Goal: Task Accomplishment & Management: Use online tool/utility

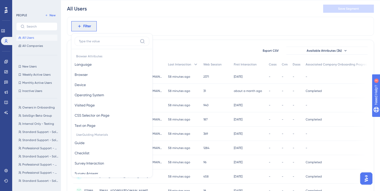
scroll to position [232, 0]
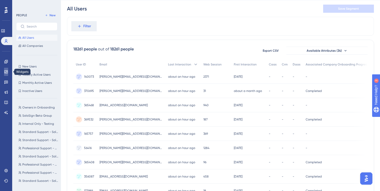
click at [5, 73] on icon at bounding box center [6, 72] width 4 height 4
click at [8, 71] on icon at bounding box center [5, 71] width 3 height 3
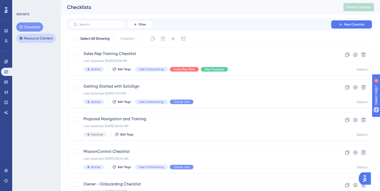
click at [43, 37] on button "Resource Centers" at bounding box center [35, 38] width 39 height 9
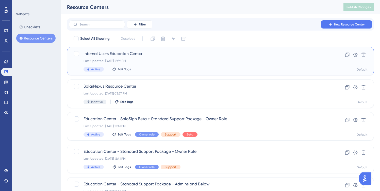
click at [145, 59] on div "Last Updated: [DATE] 12:39 PM" at bounding box center [201, 61] width 234 height 4
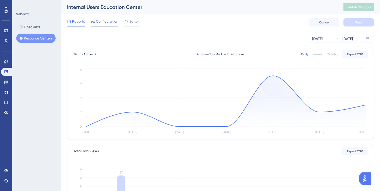
click at [100, 22] on span "Configuration" at bounding box center [107, 21] width 22 height 6
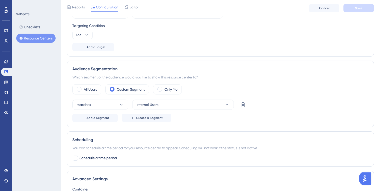
scroll to position [163, 0]
click at [9, 40] on link at bounding box center [6, 41] width 10 height 8
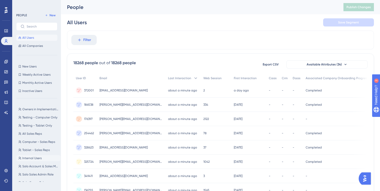
click at [34, 156] on button "Internal Users Internal Users" at bounding box center [38, 158] width 44 height 6
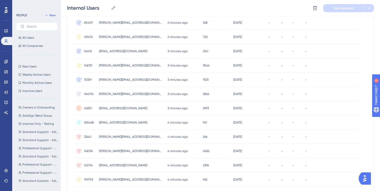
scroll to position [220, 0]
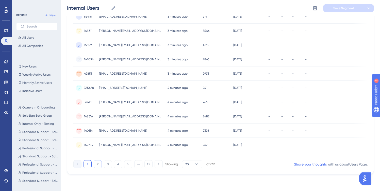
click at [99, 163] on button "2" at bounding box center [98, 164] width 8 height 8
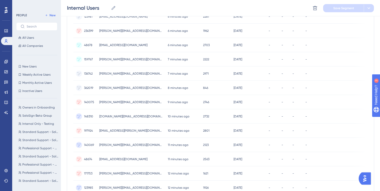
scroll to position [209, 0]
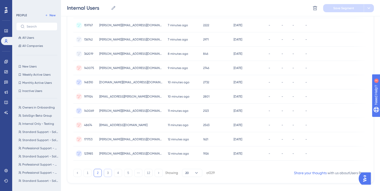
click at [109, 175] on button "3" at bounding box center [108, 173] width 8 height 8
click at [116, 173] on button "4" at bounding box center [118, 172] width 8 height 8
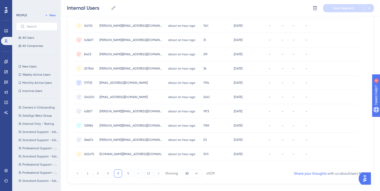
scroll to position [220, 0]
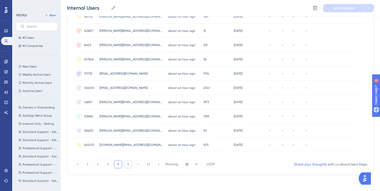
click at [125, 165] on button "5" at bounding box center [128, 164] width 8 height 8
click at [127, 163] on button "6" at bounding box center [128, 164] width 8 height 8
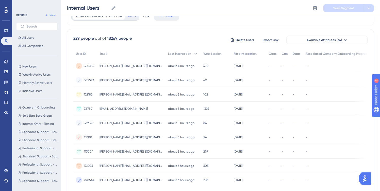
scroll to position [23, 0]
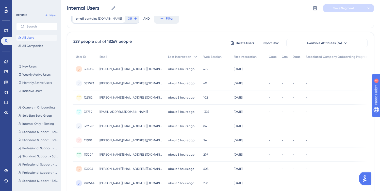
click at [34, 39] on span "All Users" at bounding box center [28, 38] width 12 height 4
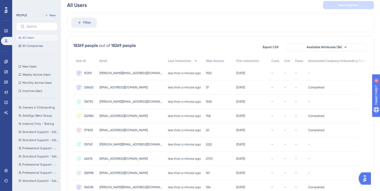
scroll to position [0, 0]
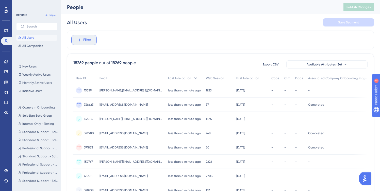
click at [85, 41] on span "Filter" at bounding box center [87, 40] width 8 height 6
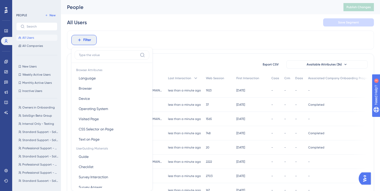
scroll to position [24, 0]
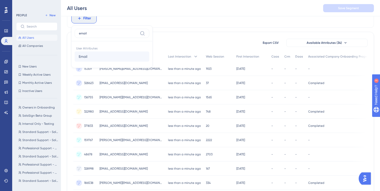
type input "email"
click at [99, 54] on button "Email Email" at bounding box center [112, 56] width 75 height 10
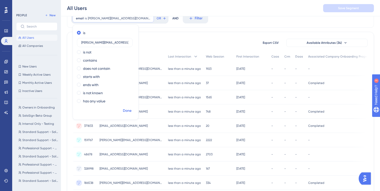
type input "[PERSON_NAME][EMAIL_ADDRESS][DOMAIN_NAME]"
click at [128, 112] on span "Done" at bounding box center [127, 111] width 9 height 6
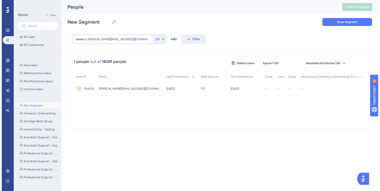
scroll to position [0, 0]
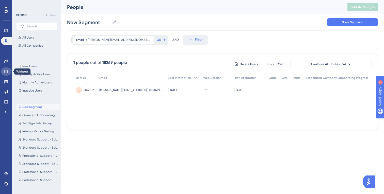
click at [4, 74] on link at bounding box center [6, 72] width 10 height 8
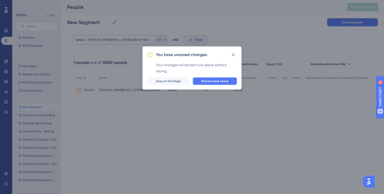
click at [205, 79] on span "Discard and Leave" at bounding box center [214, 81] width 27 height 4
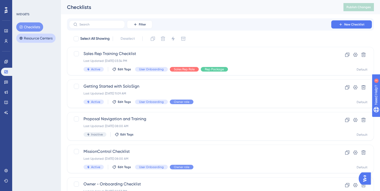
click at [48, 39] on button "Resource Centers" at bounding box center [35, 38] width 39 height 9
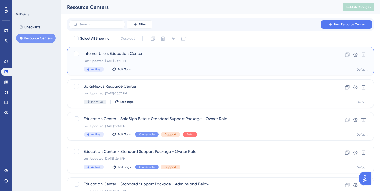
click at [131, 56] on span "Internal Users Education Center" at bounding box center [201, 54] width 234 height 6
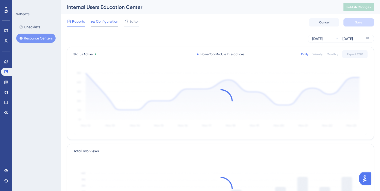
click at [104, 23] on span "Configuration" at bounding box center [107, 21] width 22 height 6
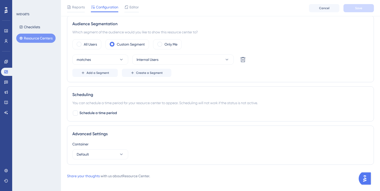
scroll to position [211, 1]
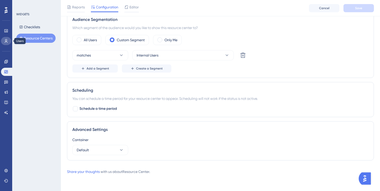
click at [8, 40] on icon at bounding box center [6, 41] width 4 height 4
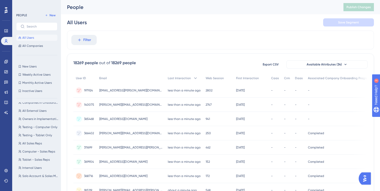
scroll to position [99, 0]
click at [30, 162] on span "Internal Users" at bounding box center [31, 163] width 19 height 4
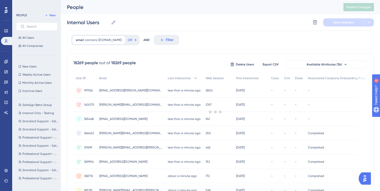
scroll to position [0, 0]
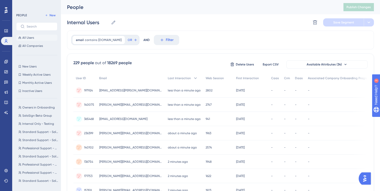
click at [33, 39] on span "All Users" at bounding box center [28, 38] width 12 height 4
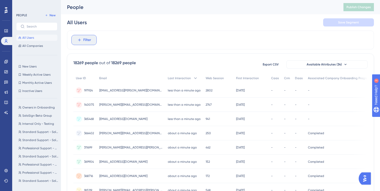
click at [92, 41] on button "Filter" at bounding box center [83, 40] width 25 height 10
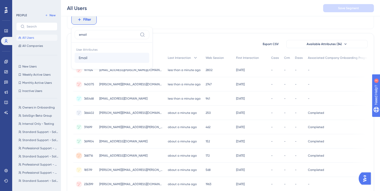
type input "email"
click at [86, 58] on span "Email" at bounding box center [83, 58] width 9 height 6
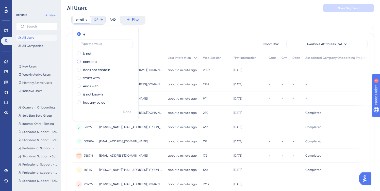
click at [92, 60] on label "contains" at bounding box center [90, 61] width 14 height 6
click at [92, 60] on input "text" at bounding box center [104, 60] width 47 height 4
type input "[DOMAIN_NAME]"
click at [127, 110] on span "Done" at bounding box center [127, 112] width 9 height 6
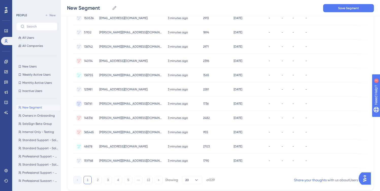
scroll to position [220, 0]
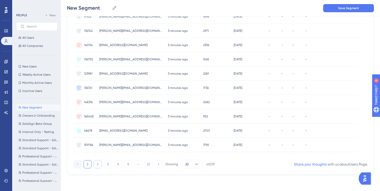
click at [98, 161] on button "2" at bounding box center [98, 164] width 8 height 8
click at [106, 163] on button "3" at bounding box center [108, 164] width 8 height 8
click at [117, 164] on button "4" at bounding box center [118, 164] width 8 height 8
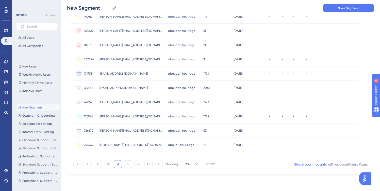
click at [128, 165] on button "5" at bounding box center [128, 164] width 8 height 8
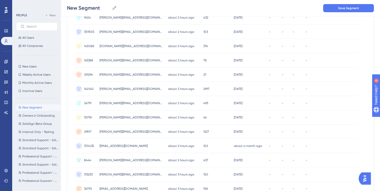
scroll to position [146, 0]
